Goal: Task Accomplishment & Management: Manage account settings

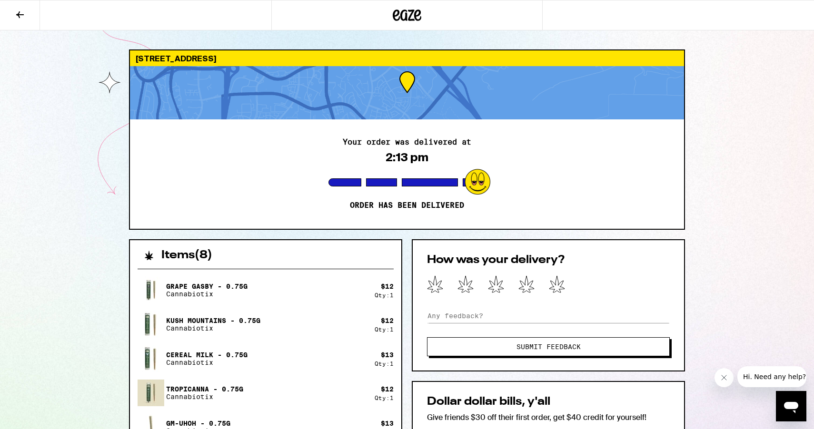
click at [17, 18] on icon at bounding box center [19, 14] width 11 height 11
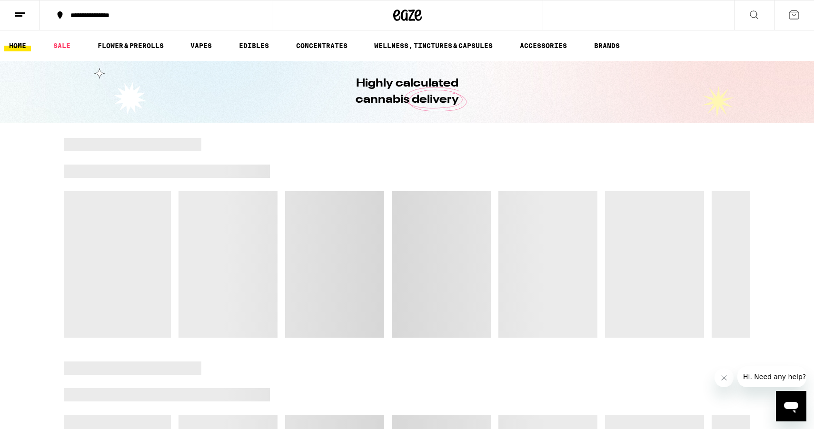
click at [27, 17] on button at bounding box center [20, 15] width 40 height 30
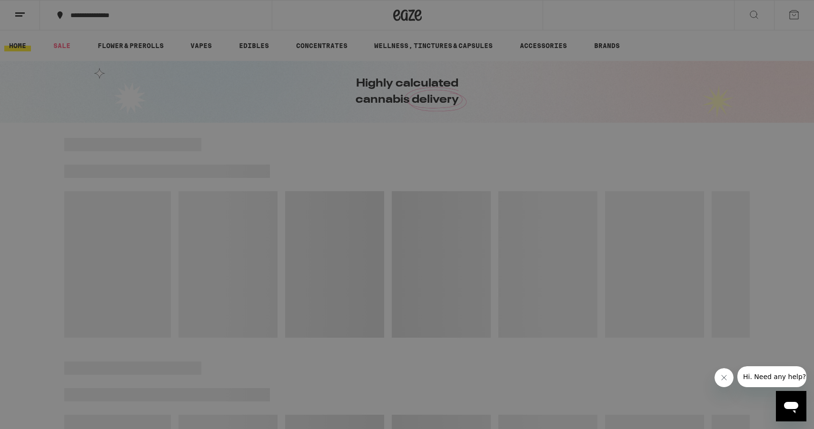
click at [66, 356] on link "Logout" at bounding box center [132, 358] width 167 height 11
